Goal: Task Accomplishment & Management: Manage account settings

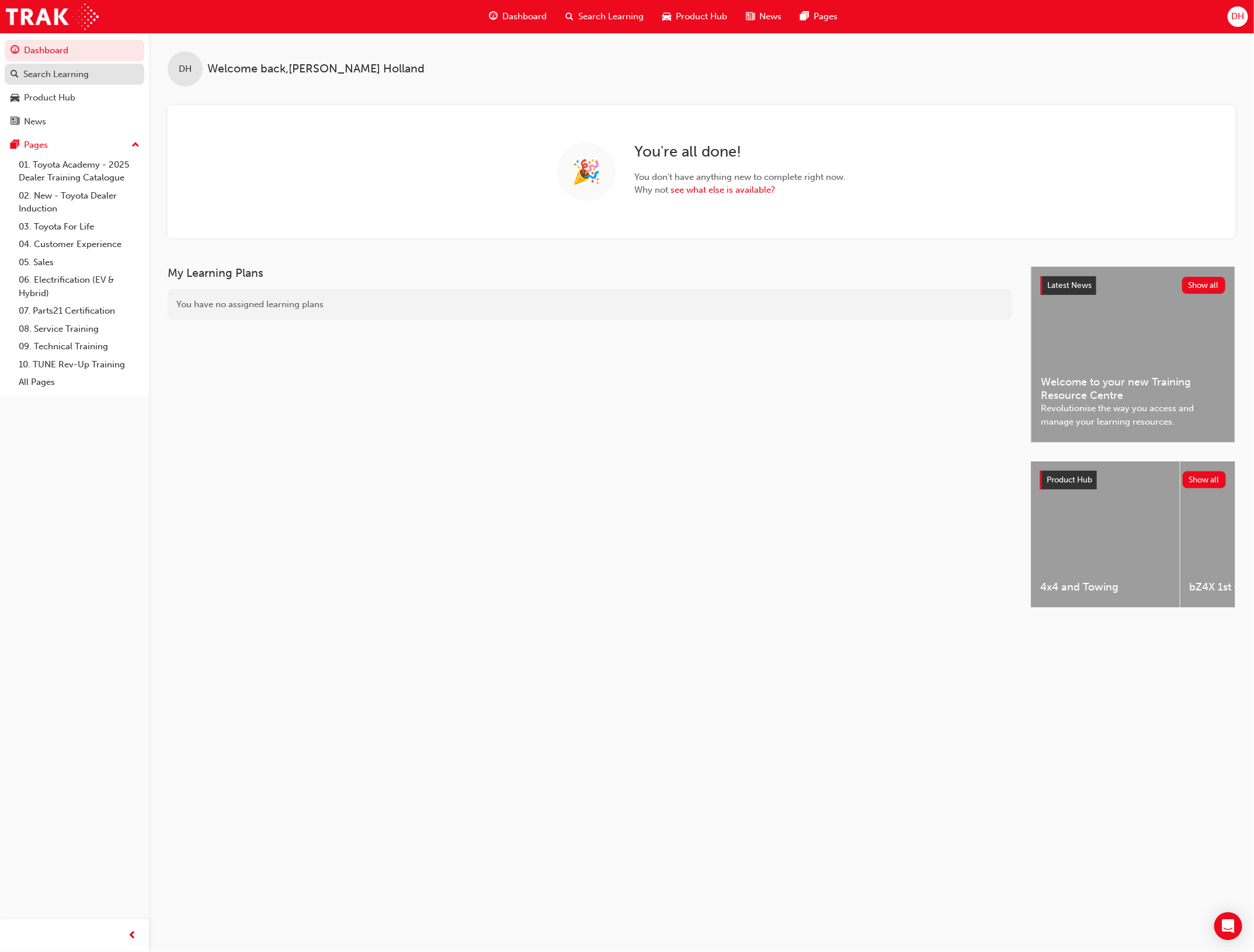
click at [54, 71] on div "Search Learning" at bounding box center [56, 75] width 65 height 14
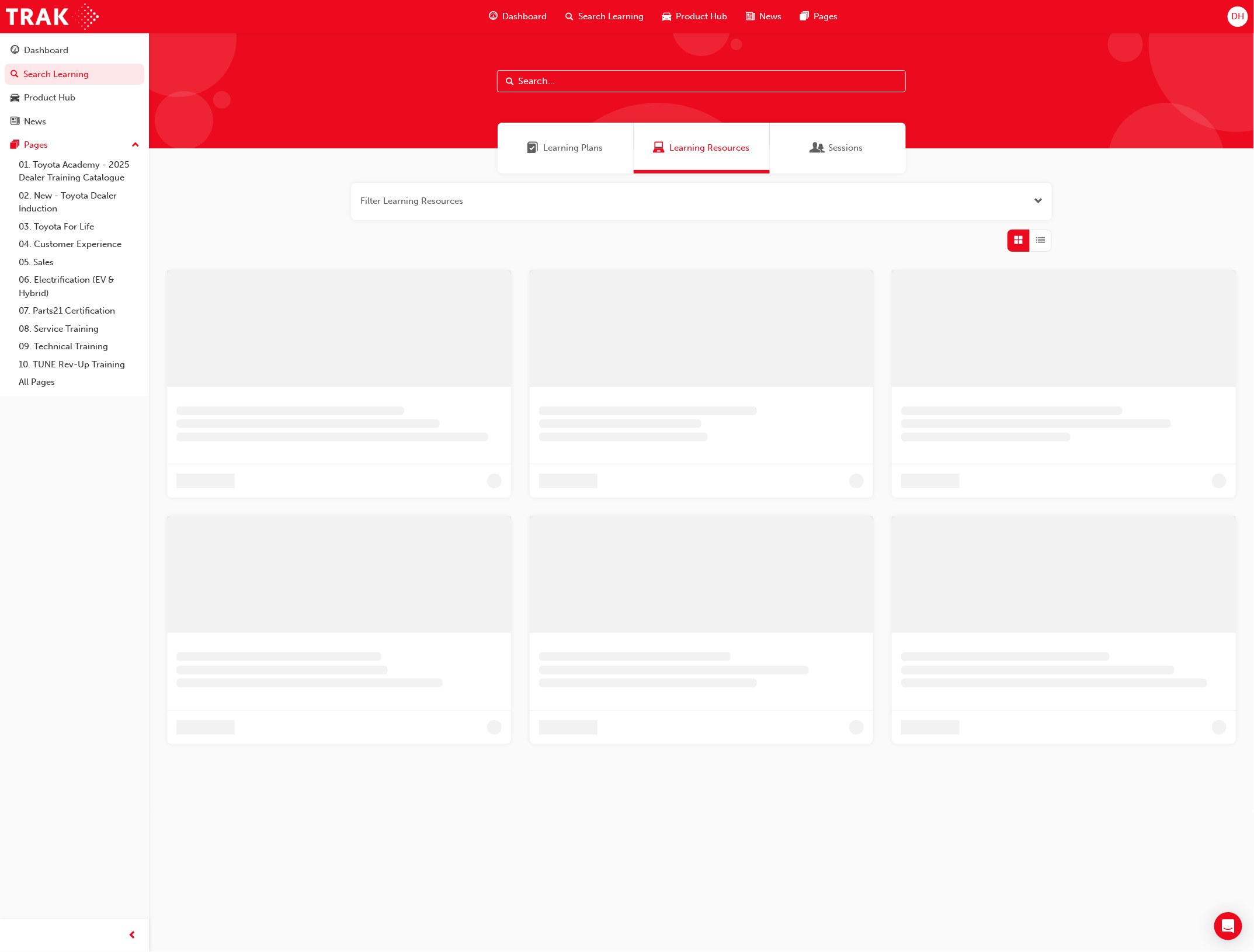
click at [547, 76] on input "text" at bounding box center [702, 81] width 409 height 22
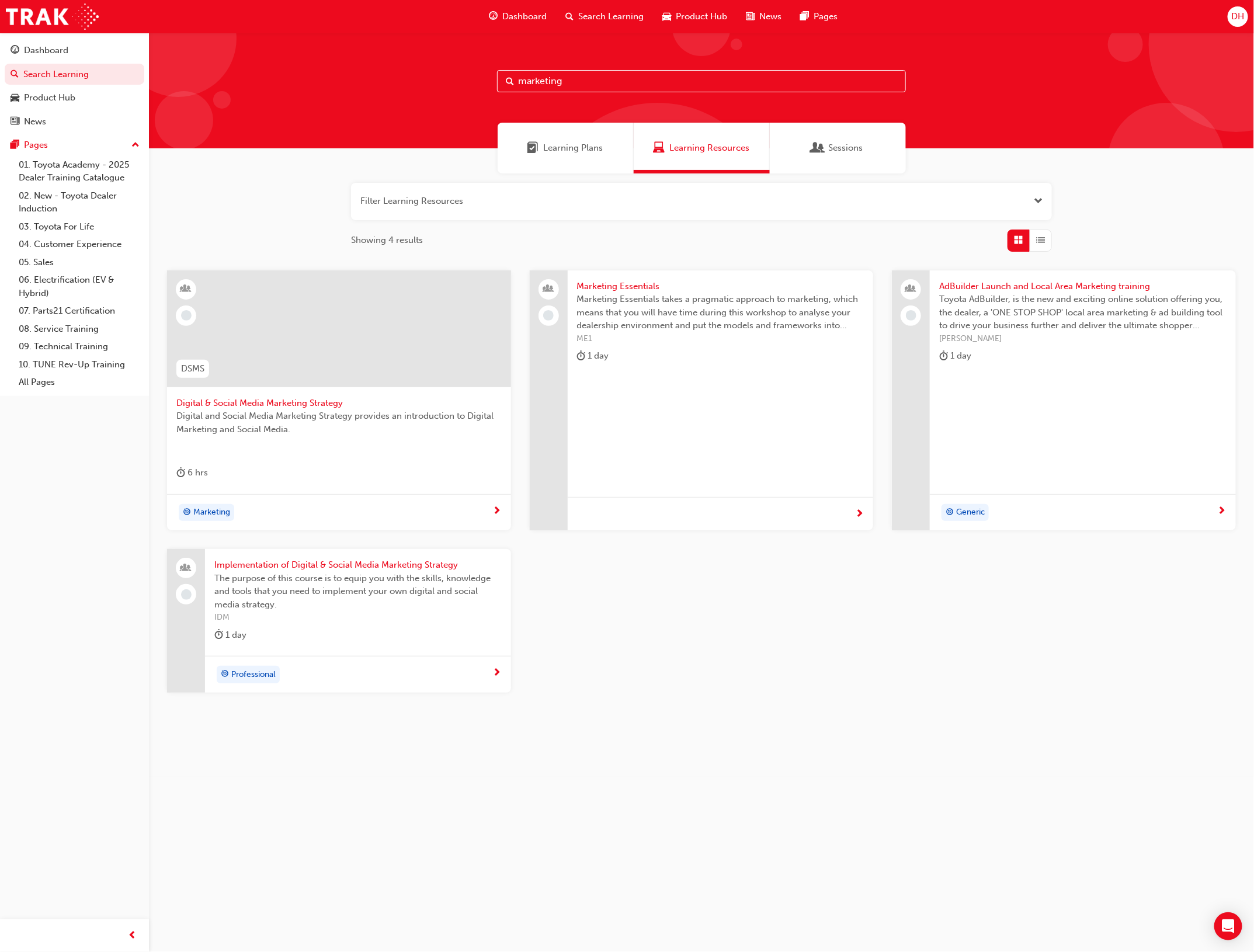
type input "marketing"
click at [263, 400] on span "Digital & Social Media Marketing Strategy" at bounding box center [339, 403] width 325 height 14
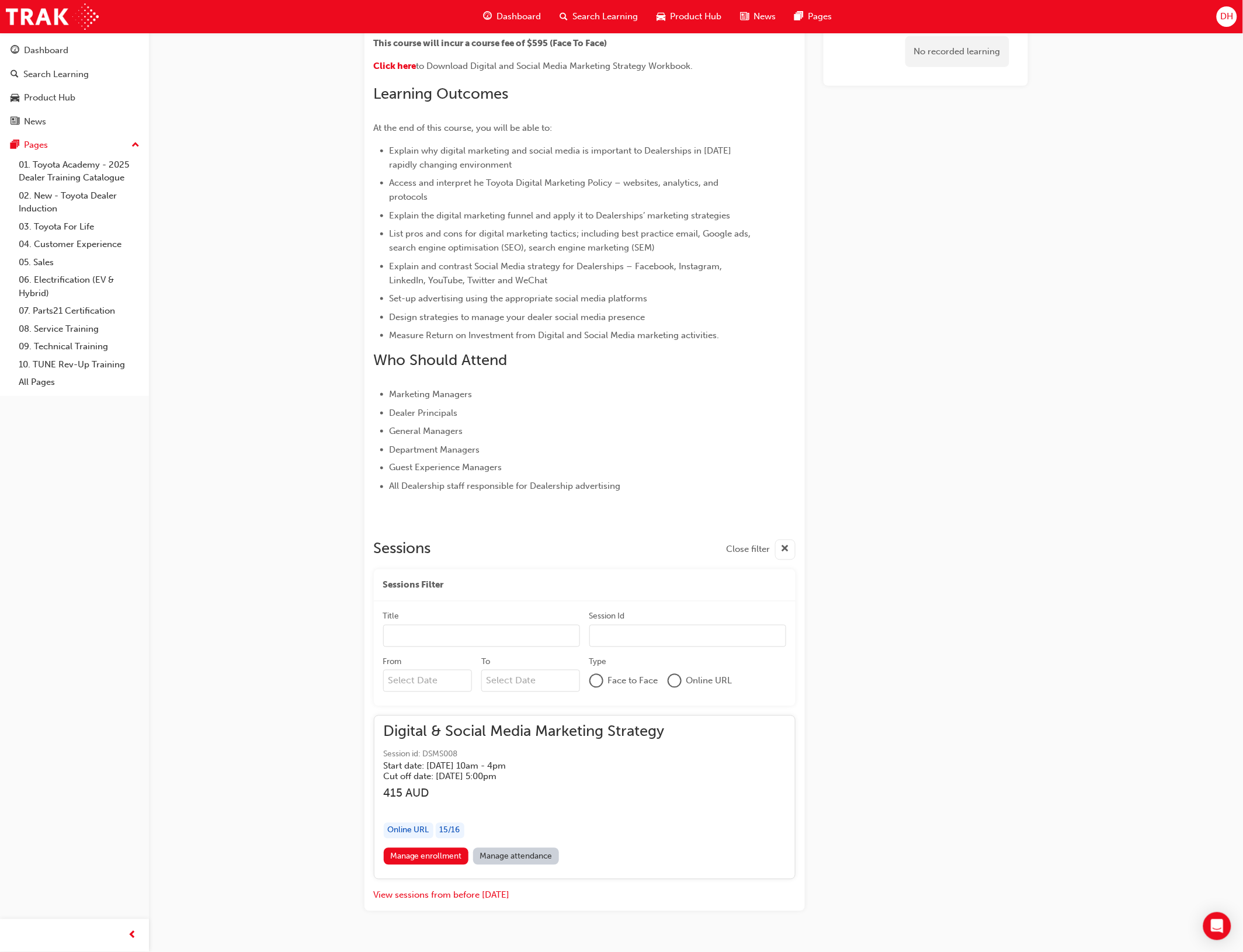
scroll to position [374, 0]
click at [494, 733] on span "Digital & Social Media Marketing Strategy" at bounding box center [524, 730] width 281 height 14
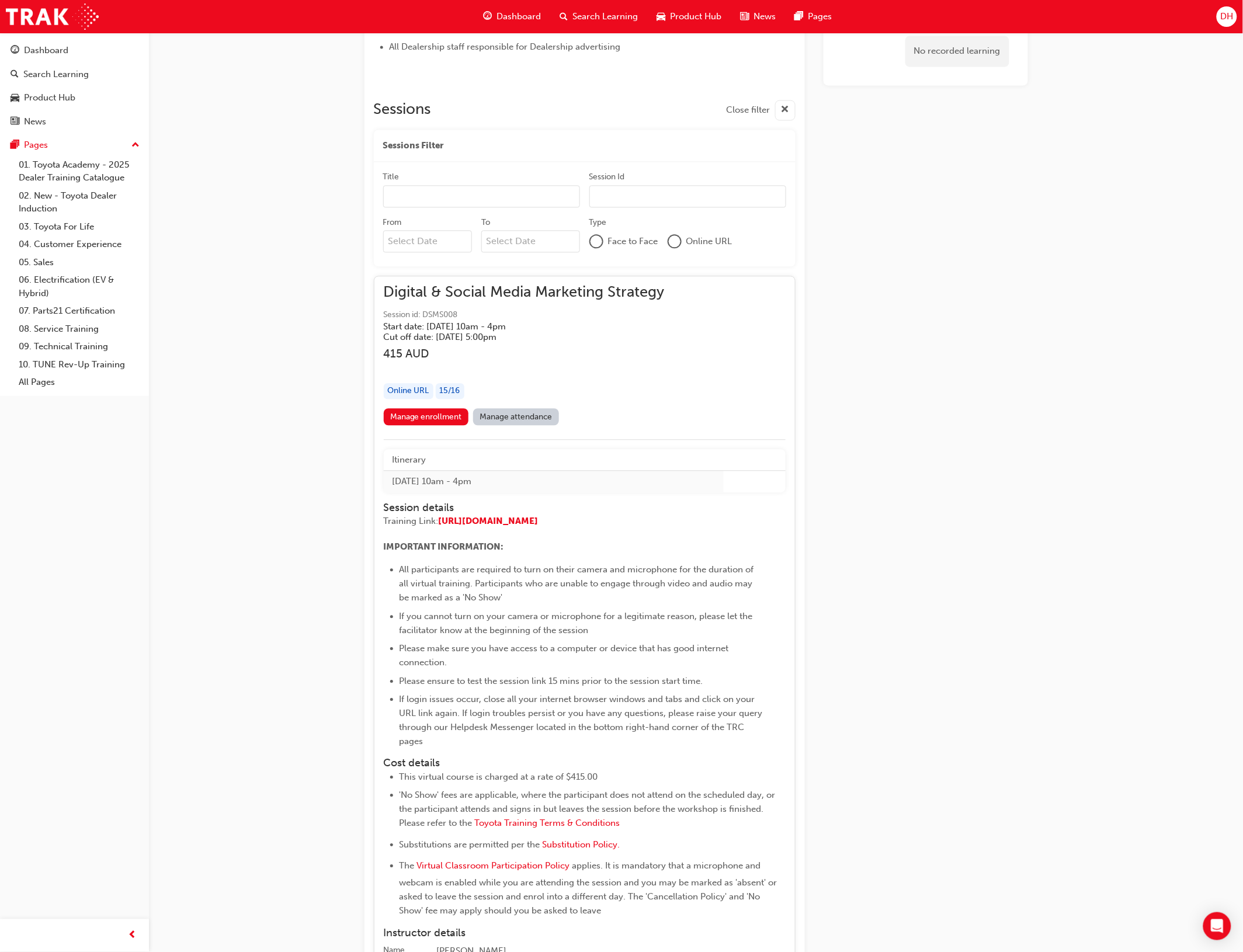
scroll to position [812, 0]
click at [521, 413] on link "Manage attendance" at bounding box center [515, 416] width 86 height 17
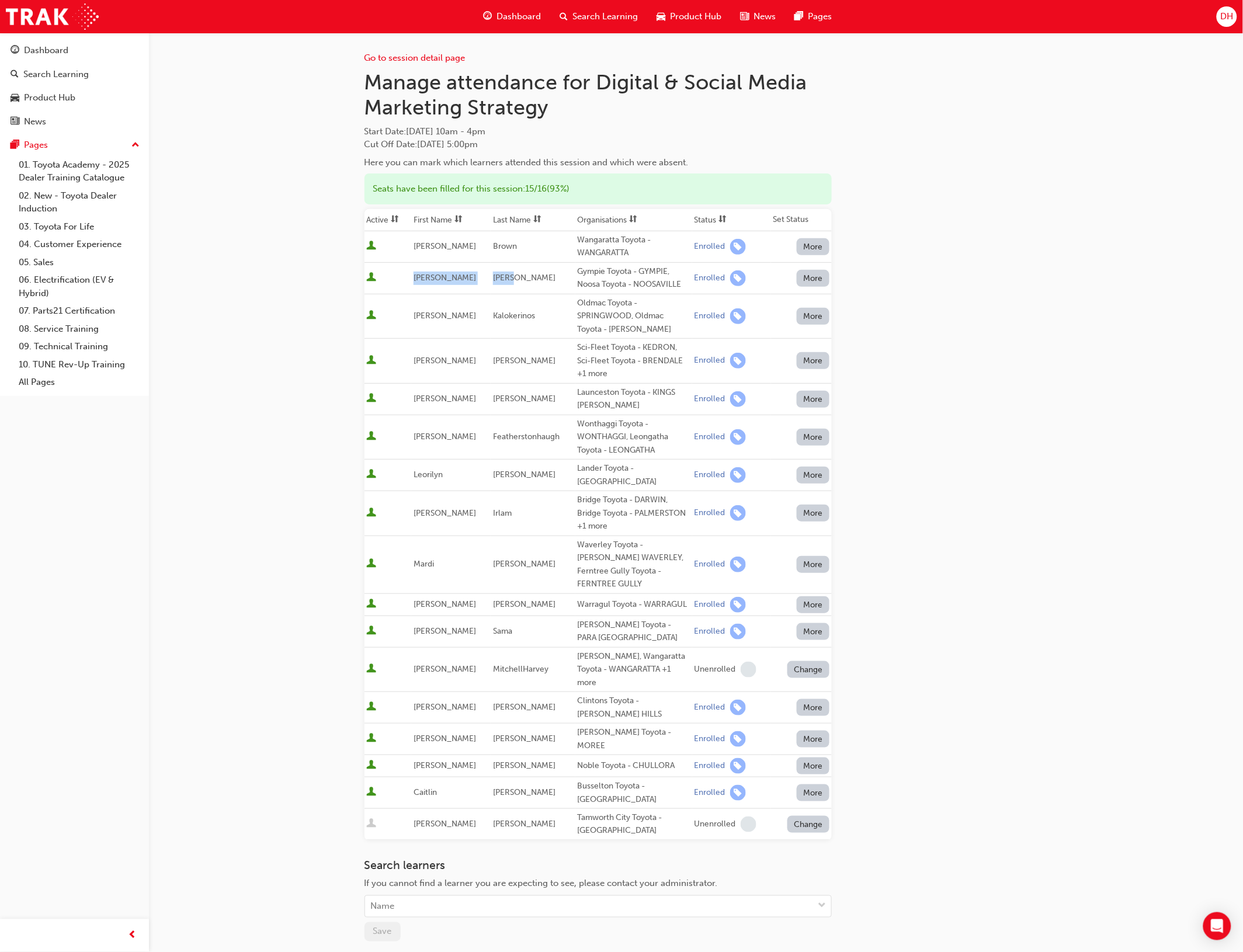
drag, startPoint x: 416, startPoint y: 277, endPoint x: 509, endPoint y: 277, distance: 93.0
click at [509, 277] on tr "[PERSON_NAME] Gympie Toyota - GYMPIE, Noosa Toyota - NOOSAVILLE Enrolled More" at bounding box center [597, 278] width 467 height 32
